Goal: Task Accomplishment & Management: Complete application form

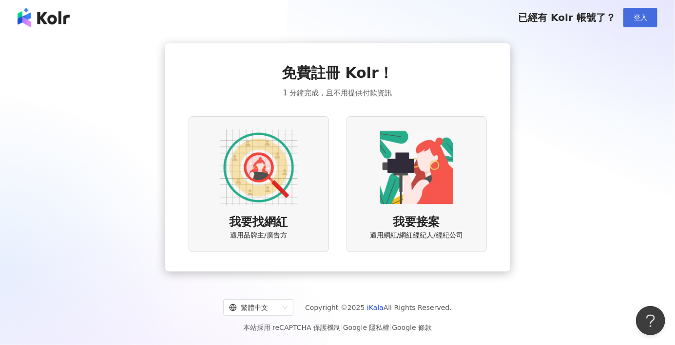
click at [639, 18] on span "登入" at bounding box center [640, 18] width 14 height 8
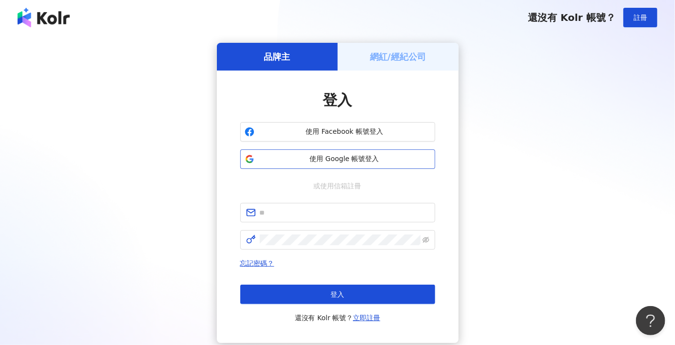
click at [344, 167] on button "使用 Google 帳號登入" at bounding box center [337, 159] width 195 height 19
click at [483, 209] on div "品牌主 網紅/經紀公司 登入 使用 Facebook 帳號登入 使用 Google 帳號登入 或使用信箱註冊 忘記密碼？ 登入 還沒有 Kolr 帳號？ 立即…" at bounding box center [337, 193] width 651 height 300
click at [320, 158] on span "使用 Google 帳號登入" at bounding box center [344, 159] width 172 height 10
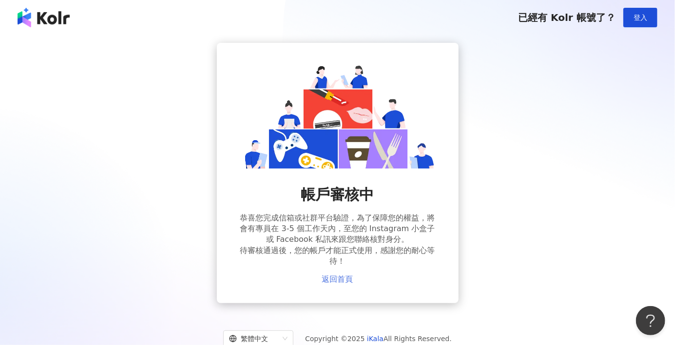
click at [340, 280] on link "返回首頁" at bounding box center [337, 279] width 31 height 9
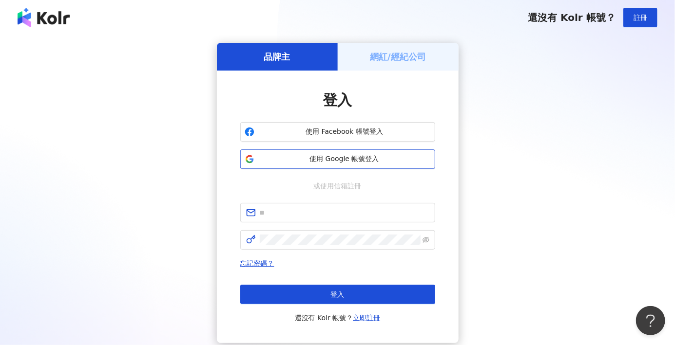
click at [372, 157] on span "使用 Google 帳號登入" at bounding box center [344, 159] width 172 height 10
